Goal: Task Accomplishment & Management: Manage account settings

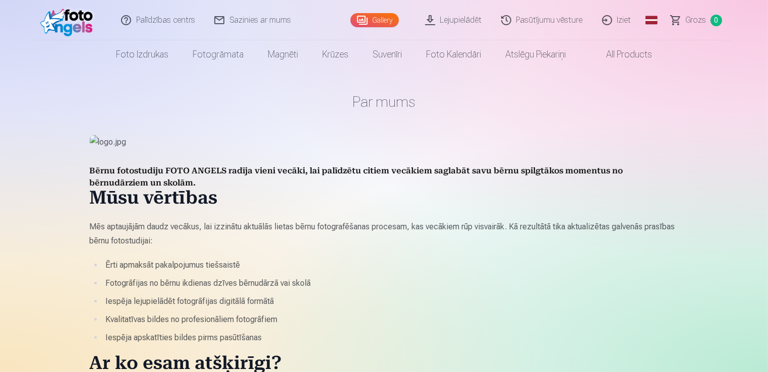
click at [534, 22] on link "Pasūtījumu vēsture" at bounding box center [542, 20] width 101 height 40
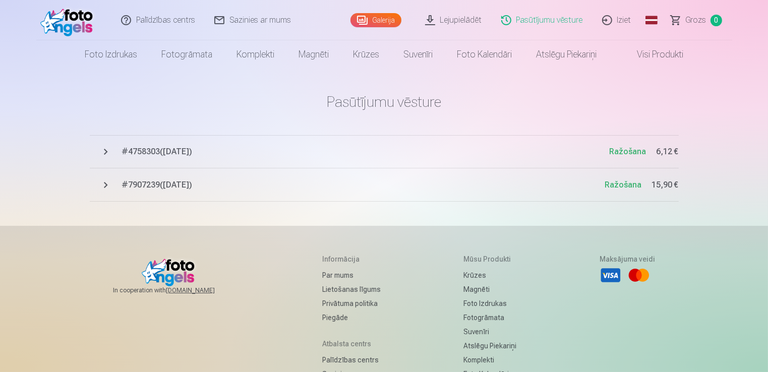
click at [370, 23] on link "Galerija" at bounding box center [376, 20] width 51 height 14
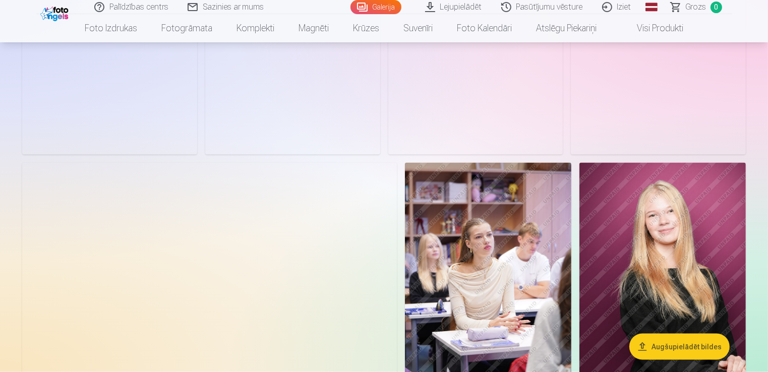
scroll to position [1564, 0]
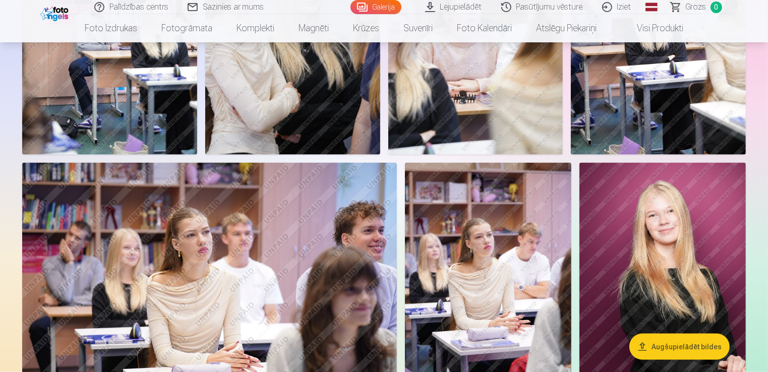
click at [612, 7] on link "Iziet" at bounding box center [617, 7] width 48 height 14
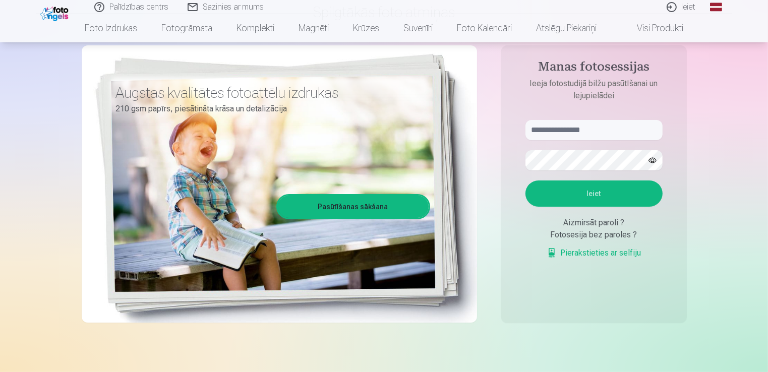
scroll to position [101, 0]
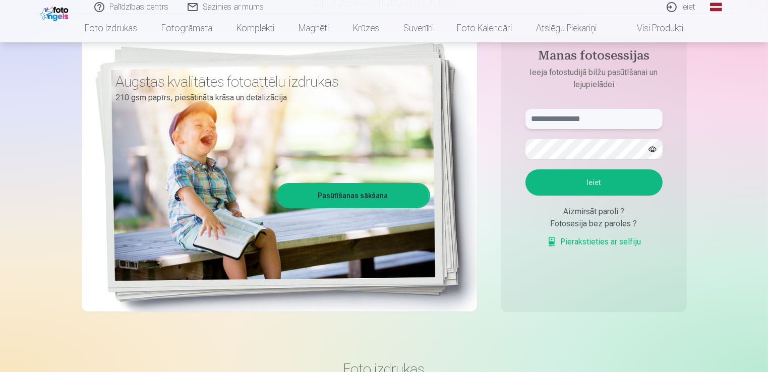
click at [555, 120] on input "text" at bounding box center [594, 119] width 137 height 20
type input "**********"
click at [526, 169] on button "Ieiet" at bounding box center [594, 182] width 137 height 26
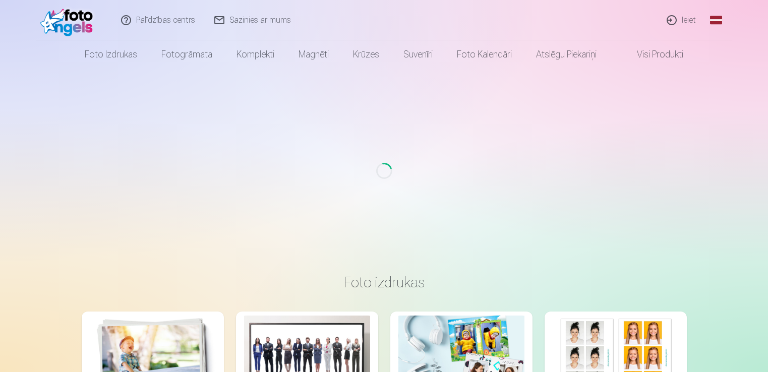
scroll to position [101, 0]
